Goal: Task Accomplishment & Management: Complete application form

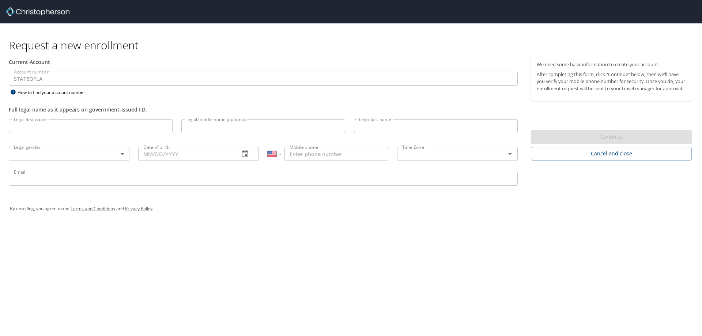
select select "US"
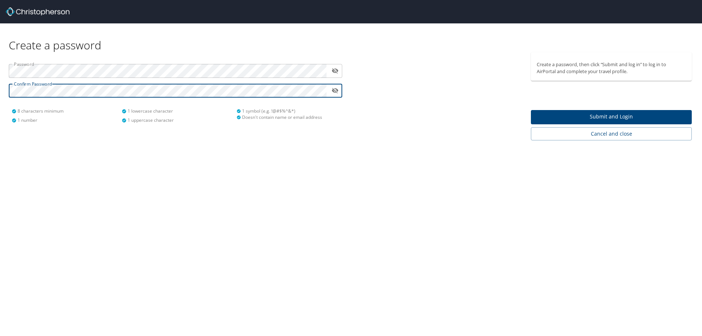
click at [339, 70] on button "toggle password visibility" at bounding box center [334, 70] width 11 height 11
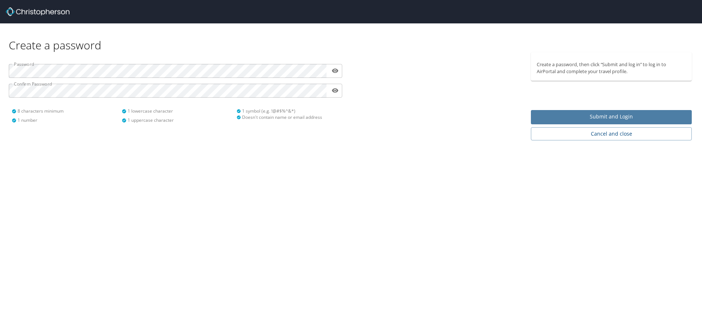
click at [568, 119] on span "Submit and Login" at bounding box center [611, 116] width 149 height 9
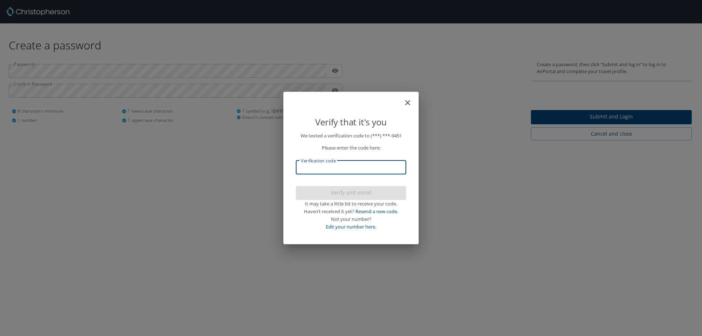
click at [352, 169] on input "Verification code" at bounding box center [351, 168] width 110 height 14
type input "026508"
click at [348, 193] on span "Verify and enroll" at bounding box center [351, 192] width 99 height 9
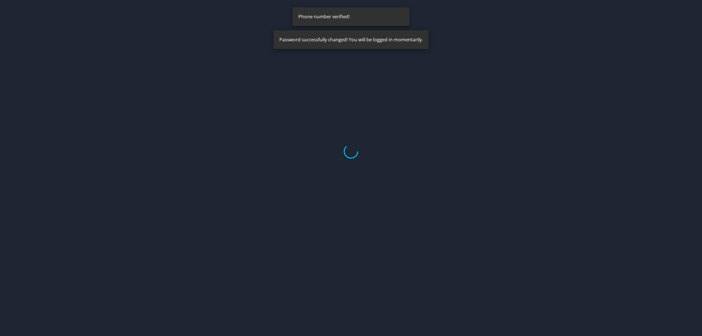
select select "US"
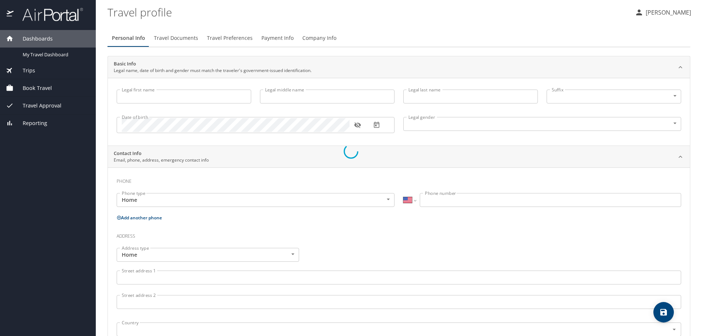
type input "Brandi"
type input "Gunn"
type input "Female"
select select "US"
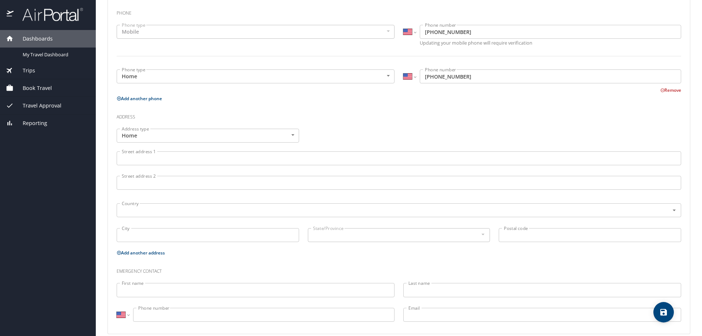
scroll to position [178, 0]
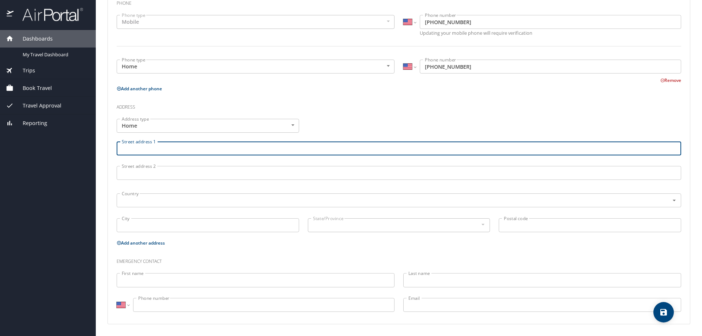
click at [203, 155] on input "Street address 1" at bounding box center [399, 149] width 565 height 14
type input "9148 Covey Rise Ct"
click at [189, 199] on input "text" at bounding box center [388, 201] width 539 height 10
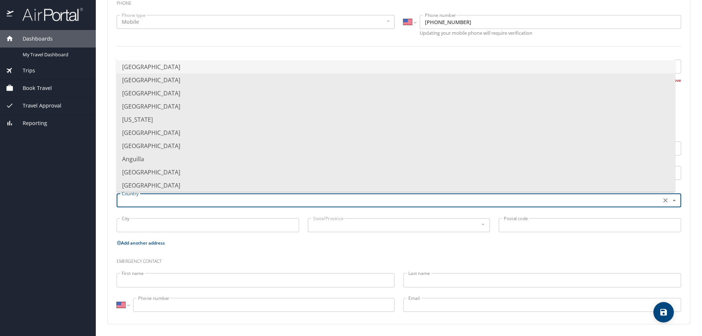
click at [182, 63] on li "United States of America" at bounding box center [395, 66] width 559 height 13
type input "United States of America"
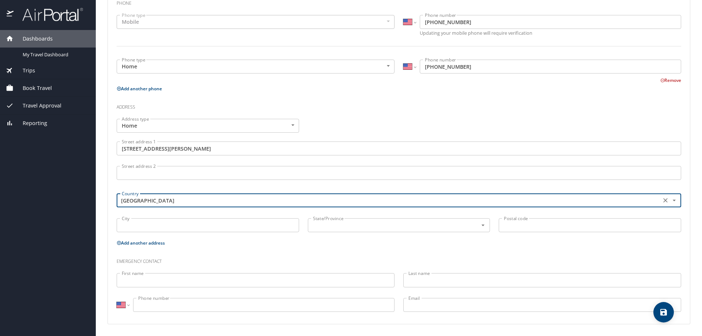
click at [180, 229] on input "City" at bounding box center [208, 225] width 182 height 14
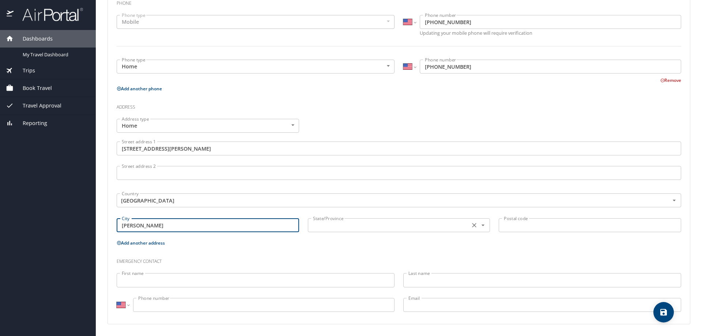
type input "Zachary"
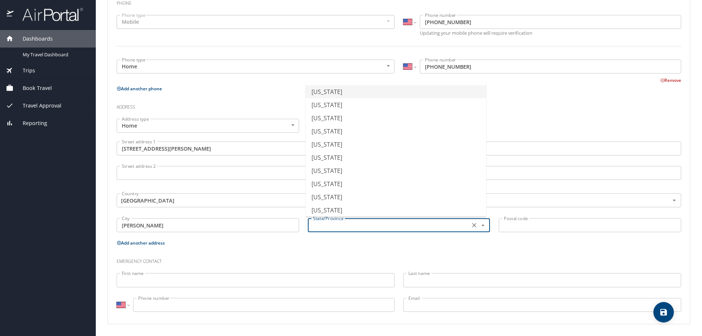
click at [403, 229] on input "text" at bounding box center [388, 226] width 157 height 10
click at [324, 186] on li "Louisiana" at bounding box center [396, 182] width 181 height 13
type input "Louisiana"
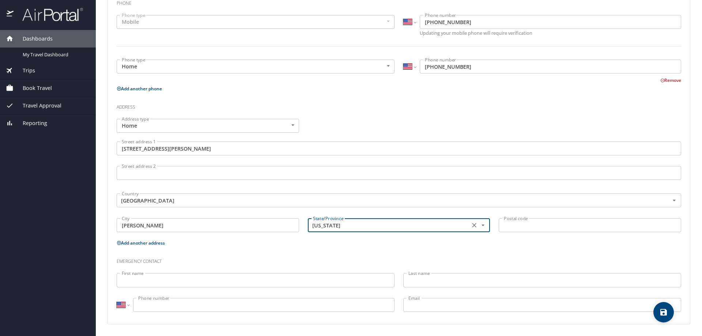
click at [522, 226] on input "Postal code" at bounding box center [590, 225] width 182 height 14
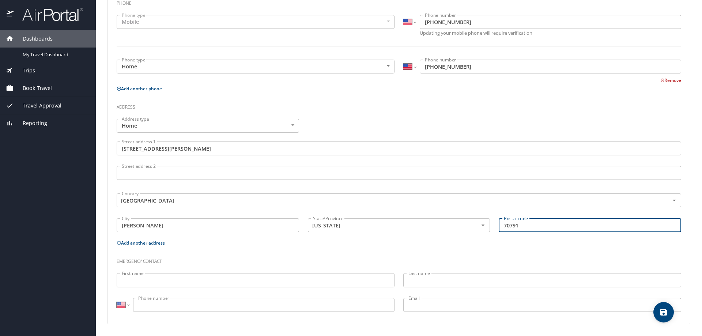
type input "70791"
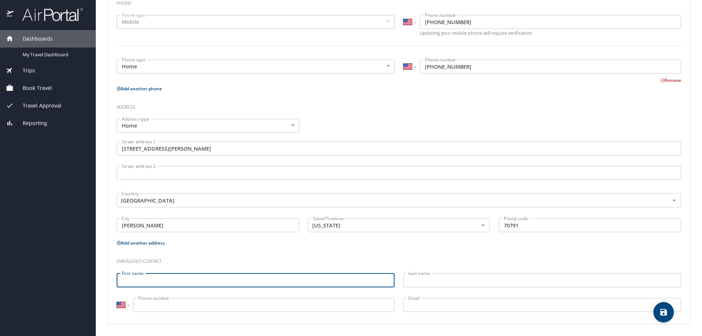
click at [215, 280] on input "First name" at bounding box center [256, 280] width 278 height 14
type input "Brandon"
click at [442, 283] on input "Last name" at bounding box center [542, 280] width 278 height 14
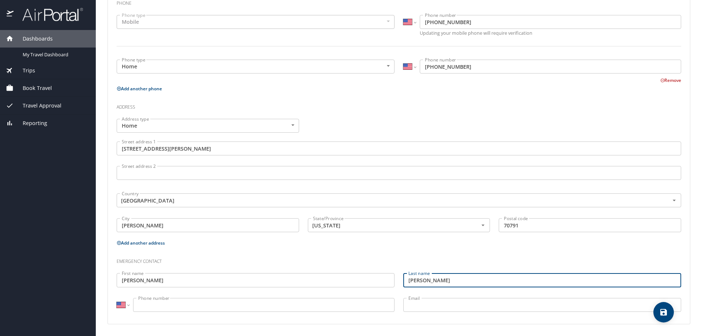
type input "Gunn"
click at [235, 309] on input "Phone number" at bounding box center [263, 305] width 261 height 14
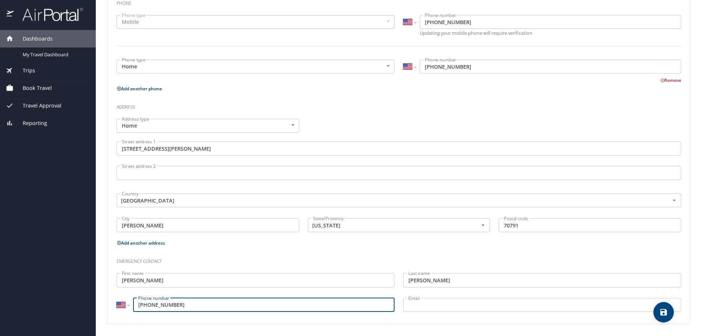
type input "(225) 279-3224"
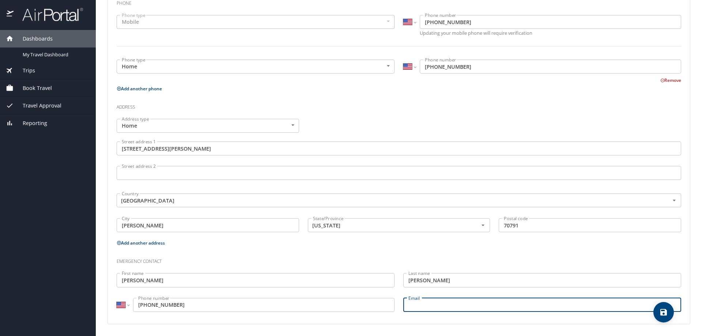
click at [416, 308] on input "Email" at bounding box center [542, 305] width 278 height 14
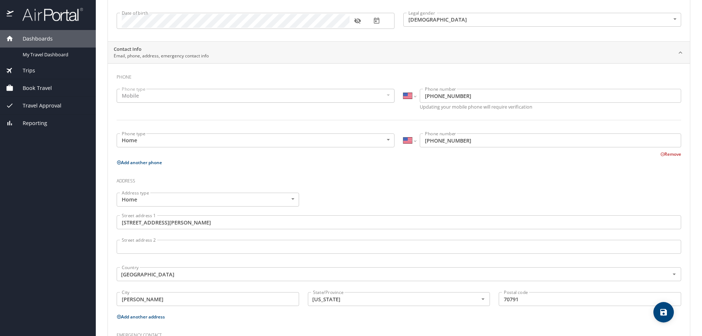
scroll to position [32, 0]
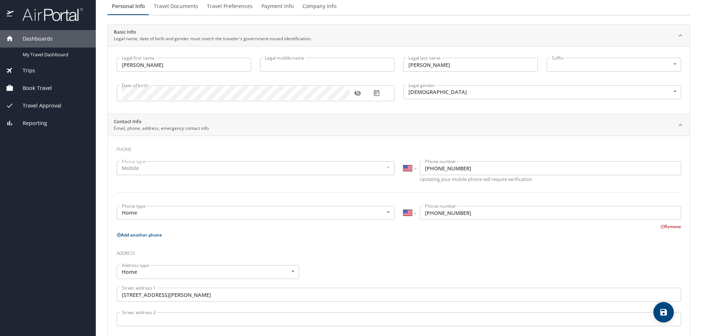
click at [177, 6] on span "Travel Documents" at bounding box center [176, 6] width 44 height 9
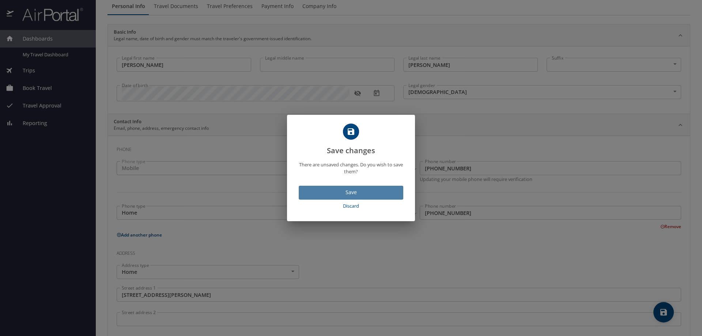
click at [350, 196] on span "Save" at bounding box center [351, 192] width 93 height 9
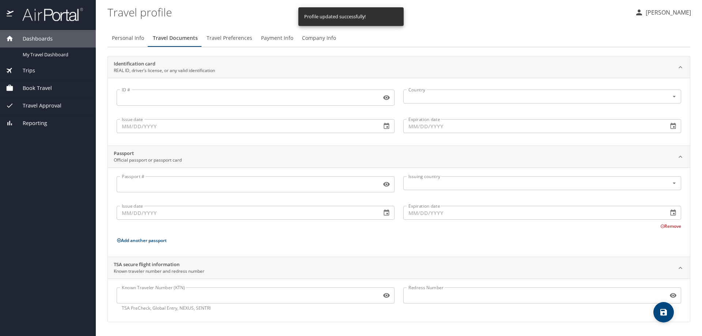
scroll to position [0, 0]
click at [199, 105] on div "ID #" at bounding box center [256, 98] width 278 height 16
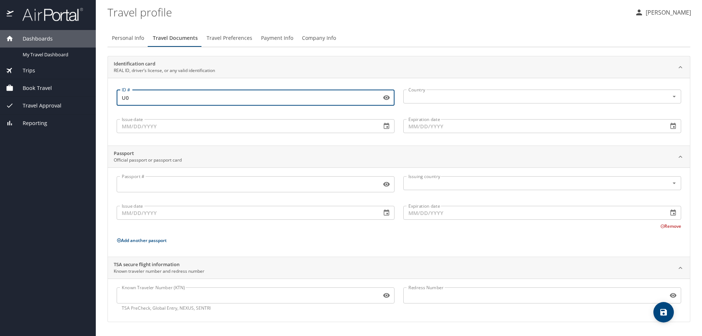
type input "U"
type input ")"
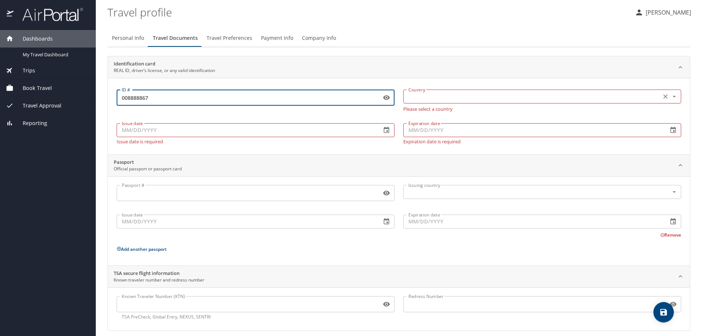
type input "008888867"
click at [501, 99] on input "text" at bounding box center [532, 97] width 252 height 10
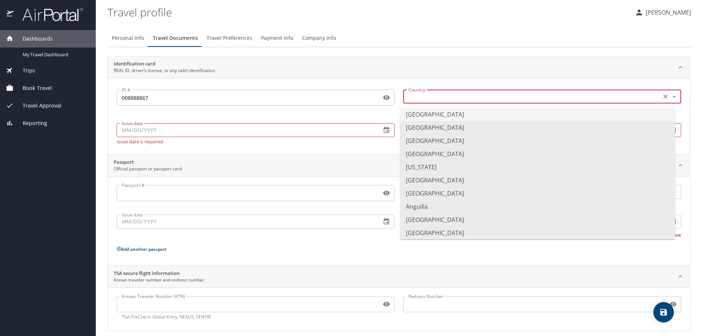
click at [446, 114] on li "United States of America" at bounding box center [537, 114] width 275 height 13
type input "United States of America"
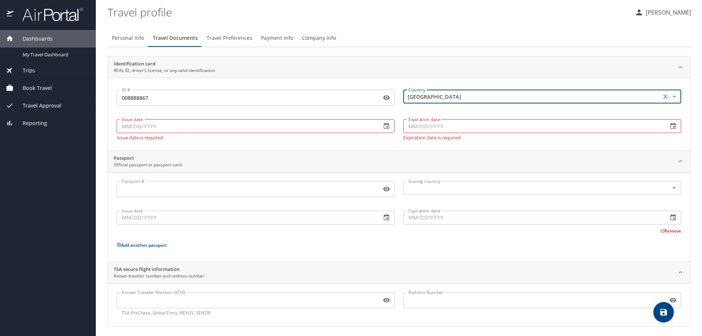
click at [332, 132] on input "Issue date" at bounding box center [246, 126] width 259 height 14
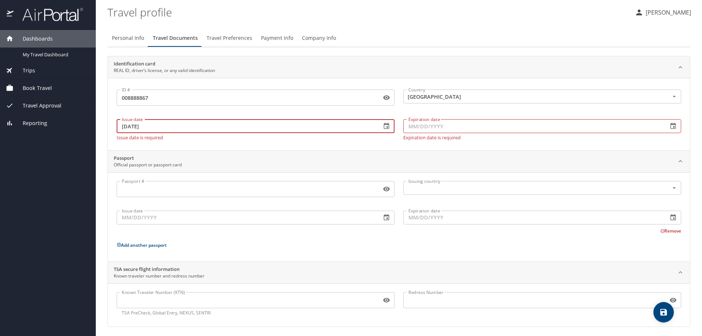
type input "07/13/2022"
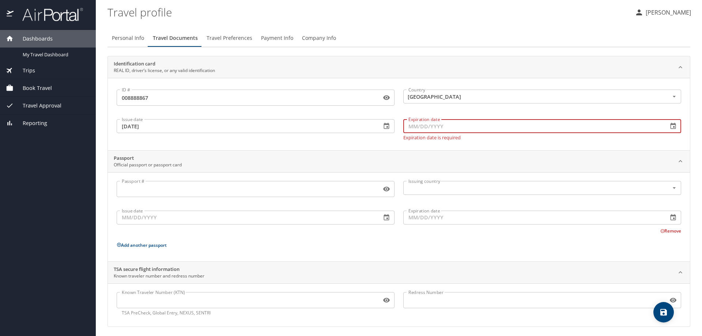
click at [476, 128] on input "Expiration date" at bounding box center [532, 126] width 259 height 14
type input "07/21/2028"
click at [189, 190] on input "Passport #" at bounding box center [248, 189] width 262 height 14
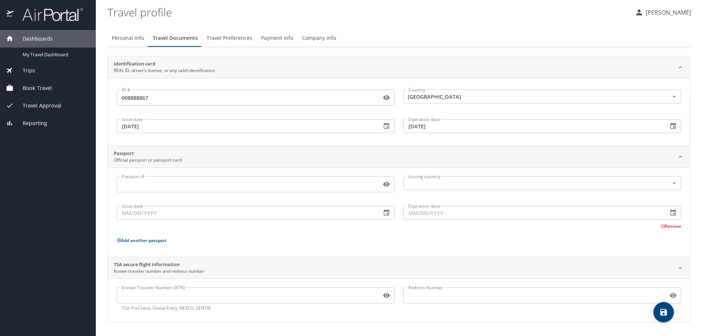
click at [670, 227] on button "Remove" at bounding box center [670, 226] width 21 height 6
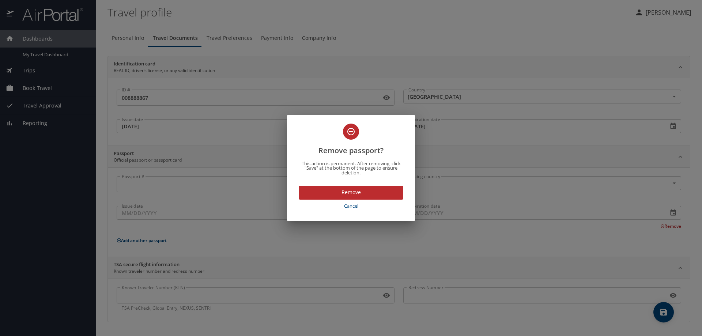
click at [355, 205] on span "Cancel" at bounding box center [351, 206] width 99 height 8
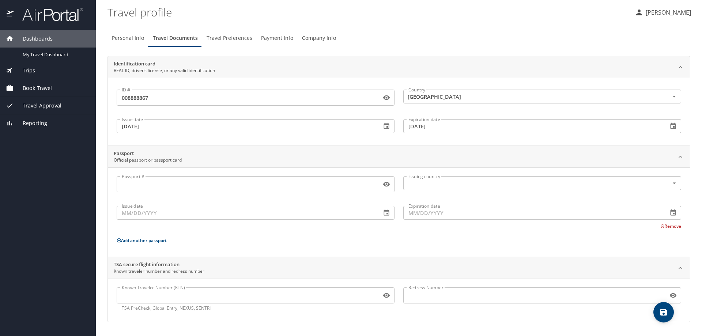
click at [227, 38] on span "Travel Preferences" at bounding box center [230, 38] width 46 height 9
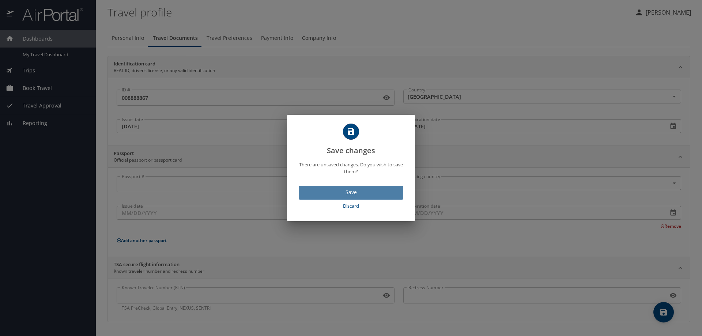
click at [348, 189] on span "Save" at bounding box center [351, 192] width 93 height 9
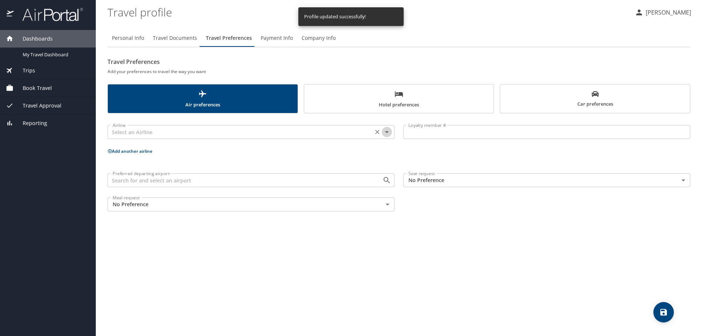
click at [388, 132] on icon "Open" at bounding box center [386, 132] width 9 height 9
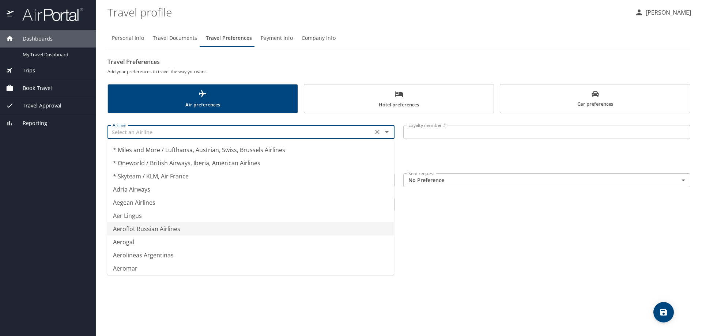
click at [561, 265] on div "Personal Info Travel Documents Travel Preferences Payment Info Company Info Tra…" at bounding box center [399, 179] width 583 height 313
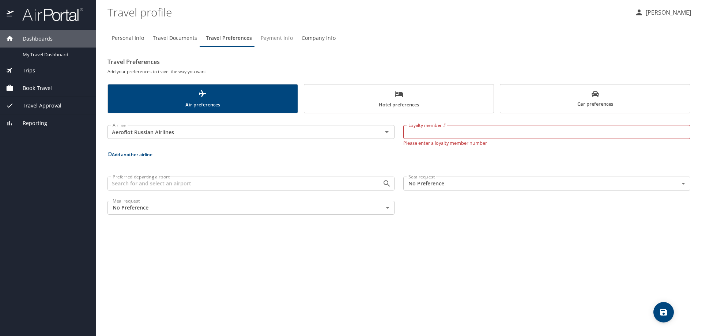
click at [276, 39] on span "Payment Info" at bounding box center [277, 38] width 32 height 9
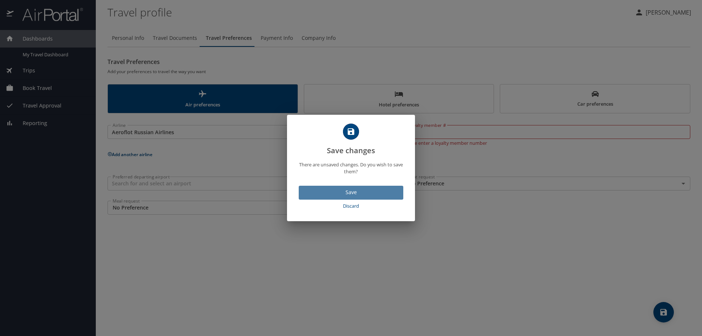
click at [354, 192] on span "Save" at bounding box center [351, 192] width 93 height 9
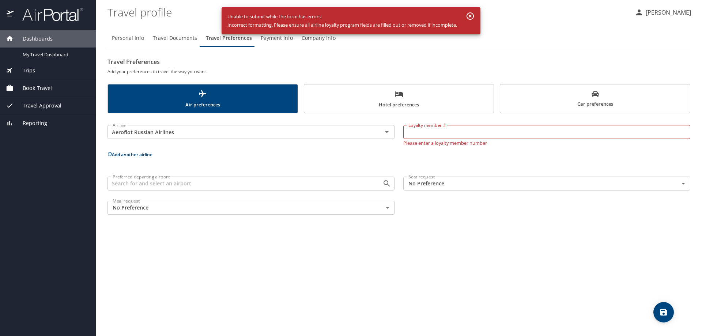
click at [473, 12] on button "button" at bounding box center [470, 16] width 15 height 13
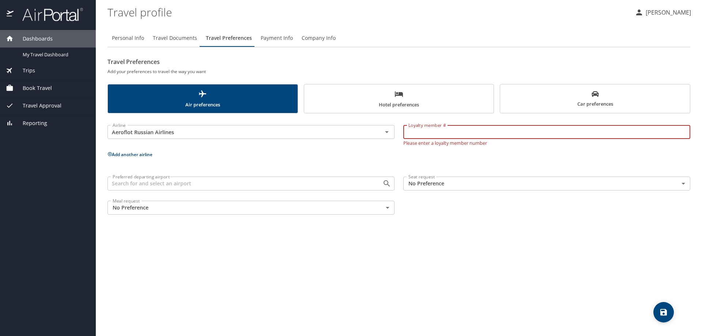
click at [455, 132] on input "Loyalty member #" at bounding box center [546, 132] width 287 height 14
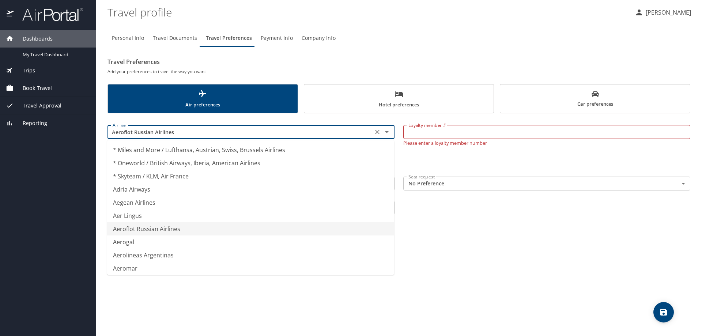
click at [362, 130] on input "Aeroflot Russian Airlines" at bounding box center [240, 132] width 261 height 10
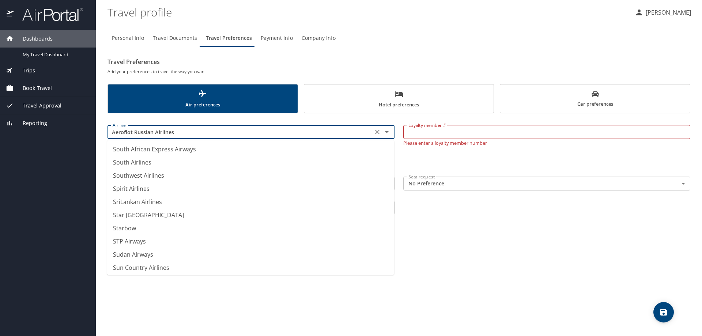
scroll to position [4919, 0]
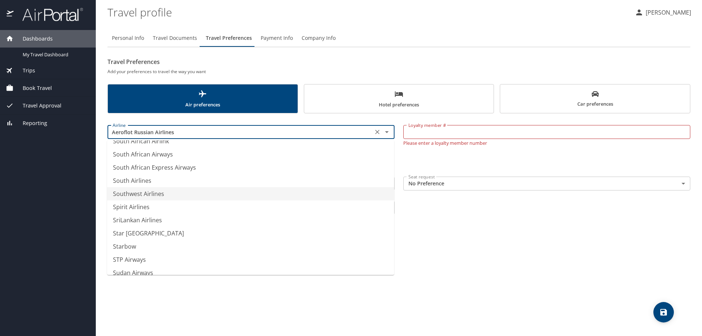
click at [165, 191] on li "Southwest Airlines" at bounding box center [250, 193] width 287 height 13
type input "Southwest Airlines"
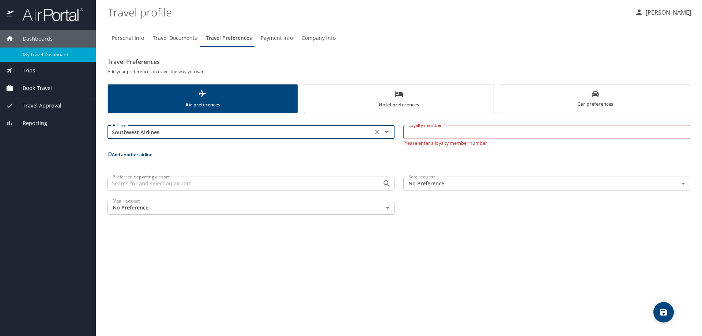
click at [42, 57] on span "My Travel Dashboard" at bounding box center [55, 54] width 64 height 7
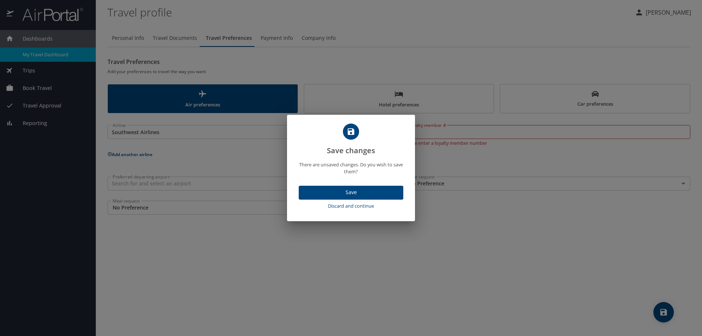
click at [338, 190] on span "Save" at bounding box center [351, 192] width 93 height 9
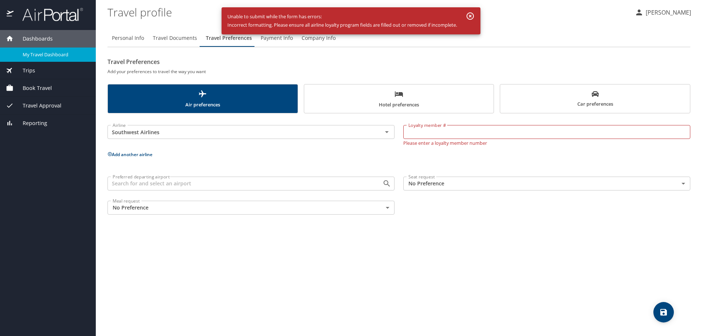
click at [472, 16] on icon "button" at bounding box center [470, 15] width 7 height 7
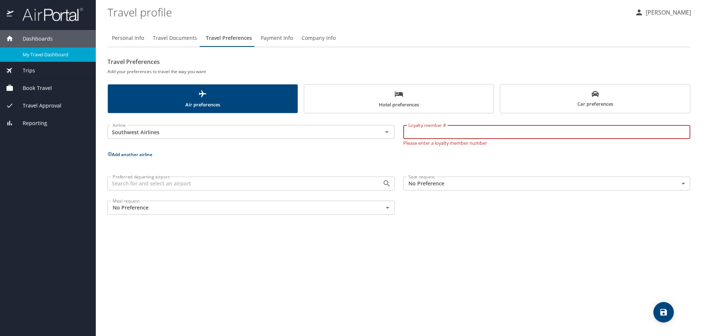
click at [426, 133] on input "Loyalty member #" at bounding box center [546, 132] width 287 height 14
click at [29, 70] on span "Trips" at bounding box center [25, 71] width 22 height 8
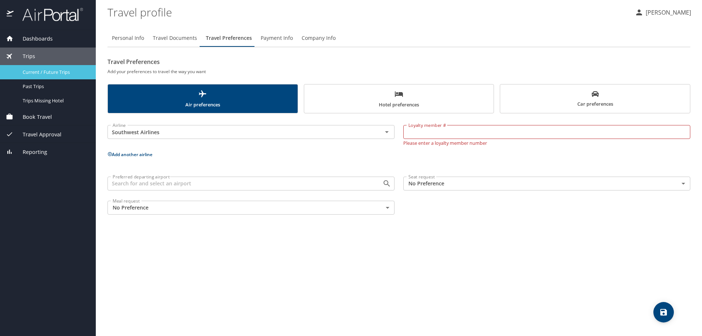
click at [44, 74] on span "Current / Future Trips" at bounding box center [55, 72] width 64 height 7
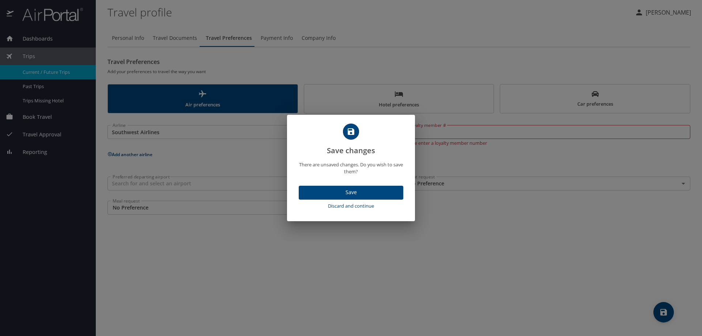
click at [325, 189] on span "Save" at bounding box center [351, 192] width 93 height 9
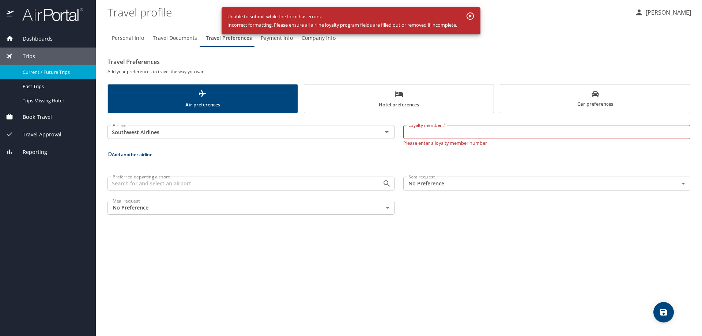
click at [431, 133] on input "Loyalty member #" at bounding box center [546, 132] width 287 height 14
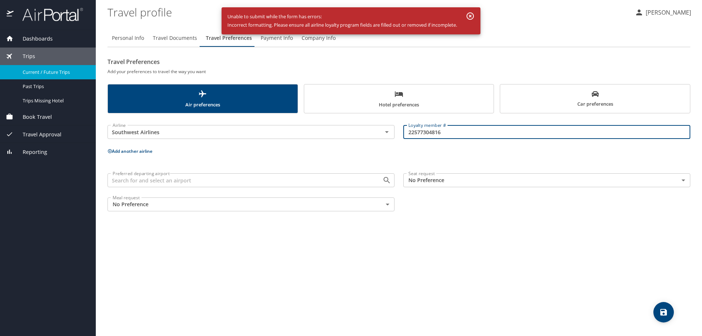
type input "22577304816"
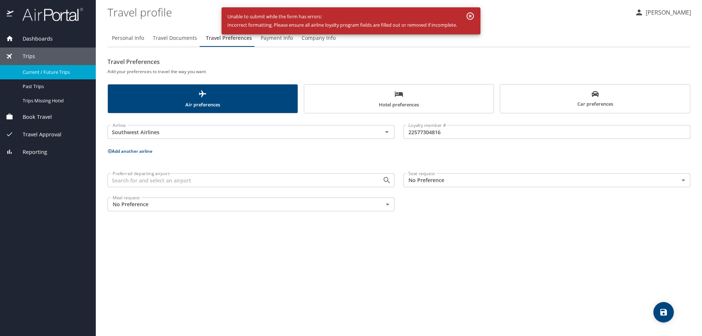
drag, startPoint x: 451, startPoint y: 243, endPoint x: 436, endPoint y: 249, distance: 15.9
click at [449, 244] on div "Personal Info Travel Documents Travel Preferences Payment Info Company Info Tra…" at bounding box center [399, 179] width 583 height 313
click at [473, 16] on icon "button" at bounding box center [470, 16] width 9 height 9
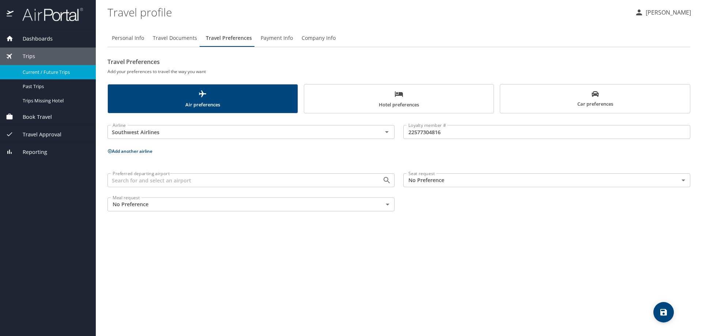
click at [276, 38] on span "Payment Info" at bounding box center [277, 38] width 32 height 9
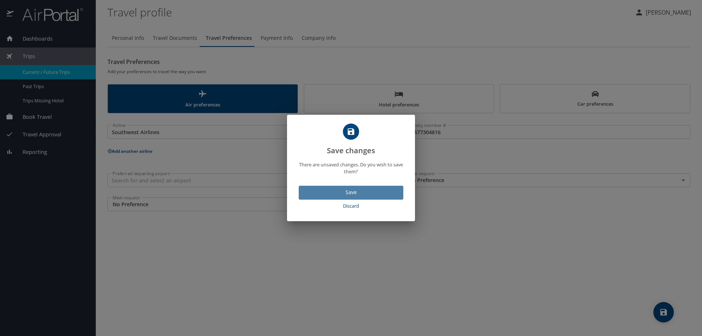
click at [332, 194] on span "Save" at bounding box center [351, 192] width 93 height 9
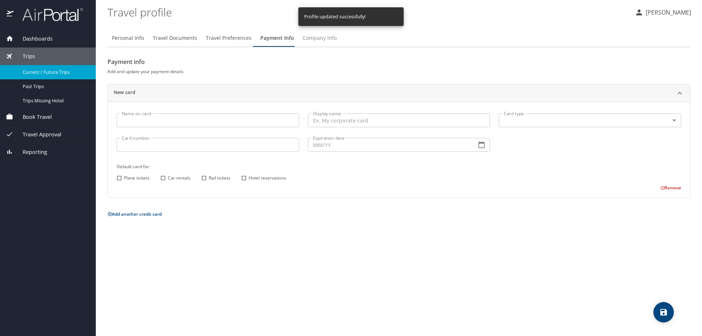
click at [309, 38] on span "Company Info" at bounding box center [320, 38] width 34 height 9
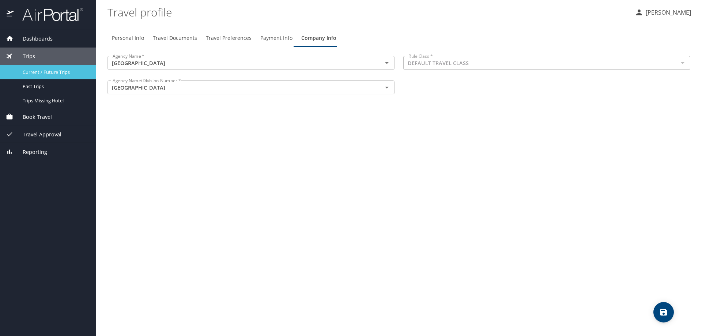
click at [45, 70] on span "Current / Future Trips" at bounding box center [55, 72] width 64 height 7
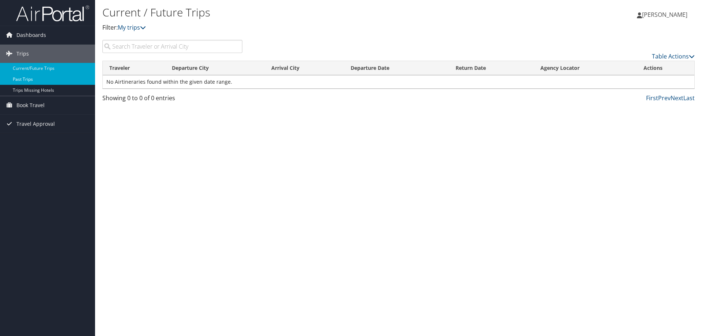
click at [41, 80] on link "Past Trips" at bounding box center [47, 79] width 95 height 11
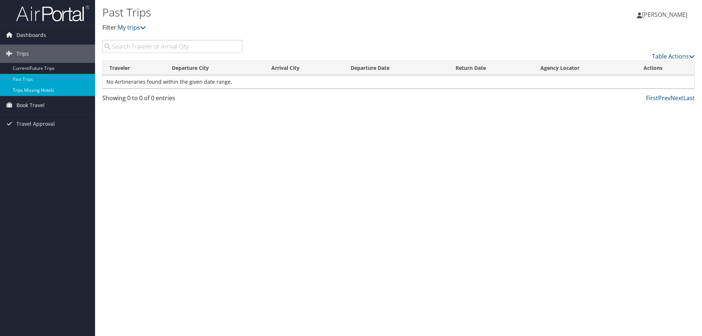
click at [45, 90] on link "Trips Missing Hotels" at bounding box center [47, 90] width 95 height 11
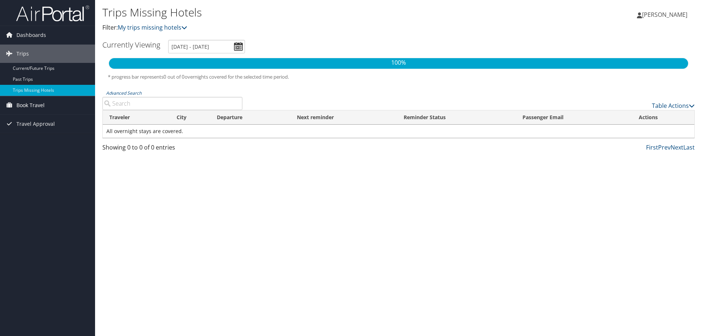
click at [38, 104] on span "Book Travel" at bounding box center [30, 105] width 28 height 18
click at [43, 118] on link "Agent Booking Request" at bounding box center [47, 119] width 95 height 11
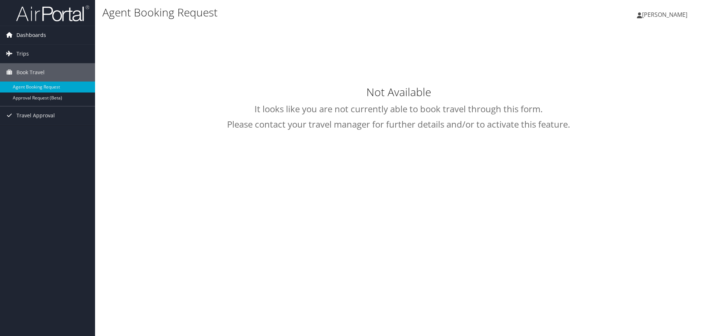
type input "Brandi Gunn"
select select "statela@CBTravel.com"
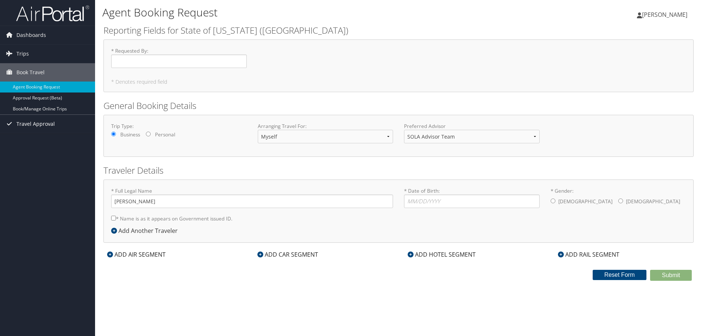
click at [24, 119] on span "Travel Approval" at bounding box center [35, 124] width 38 height 18
click at [27, 134] on link "Pending Trip Approvals" at bounding box center [47, 138] width 95 height 11
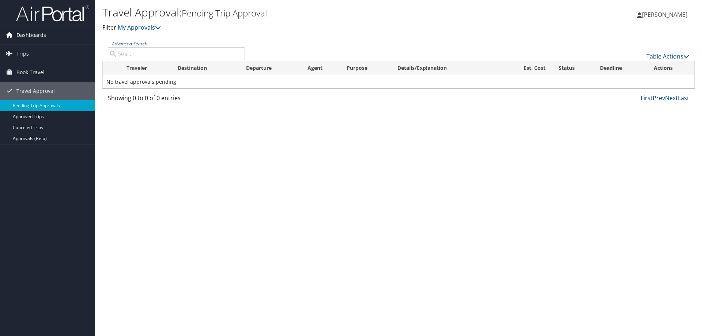
click at [30, 33] on span "Dashboards" at bounding box center [31, 35] width 30 height 18
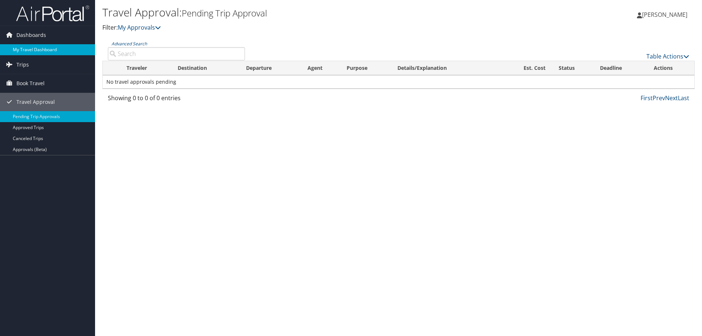
click at [46, 49] on link "My Travel Dashboard" at bounding box center [47, 49] width 95 height 11
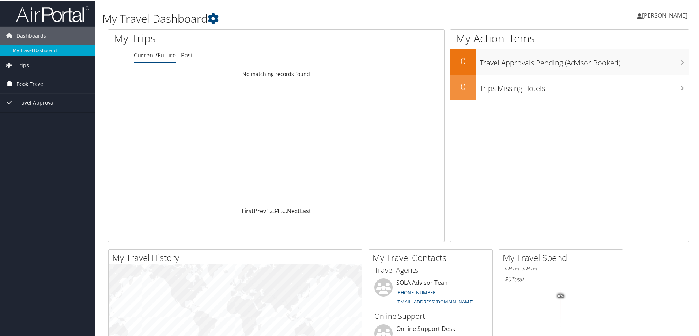
click at [34, 84] on span "Book Travel" at bounding box center [30, 83] width 28 height 18
click at [44, 120] on link "Book/Manage Online Trips" at bounding box center [47, 119] width 95 height 11
